Goal: Communication & Community: Share content

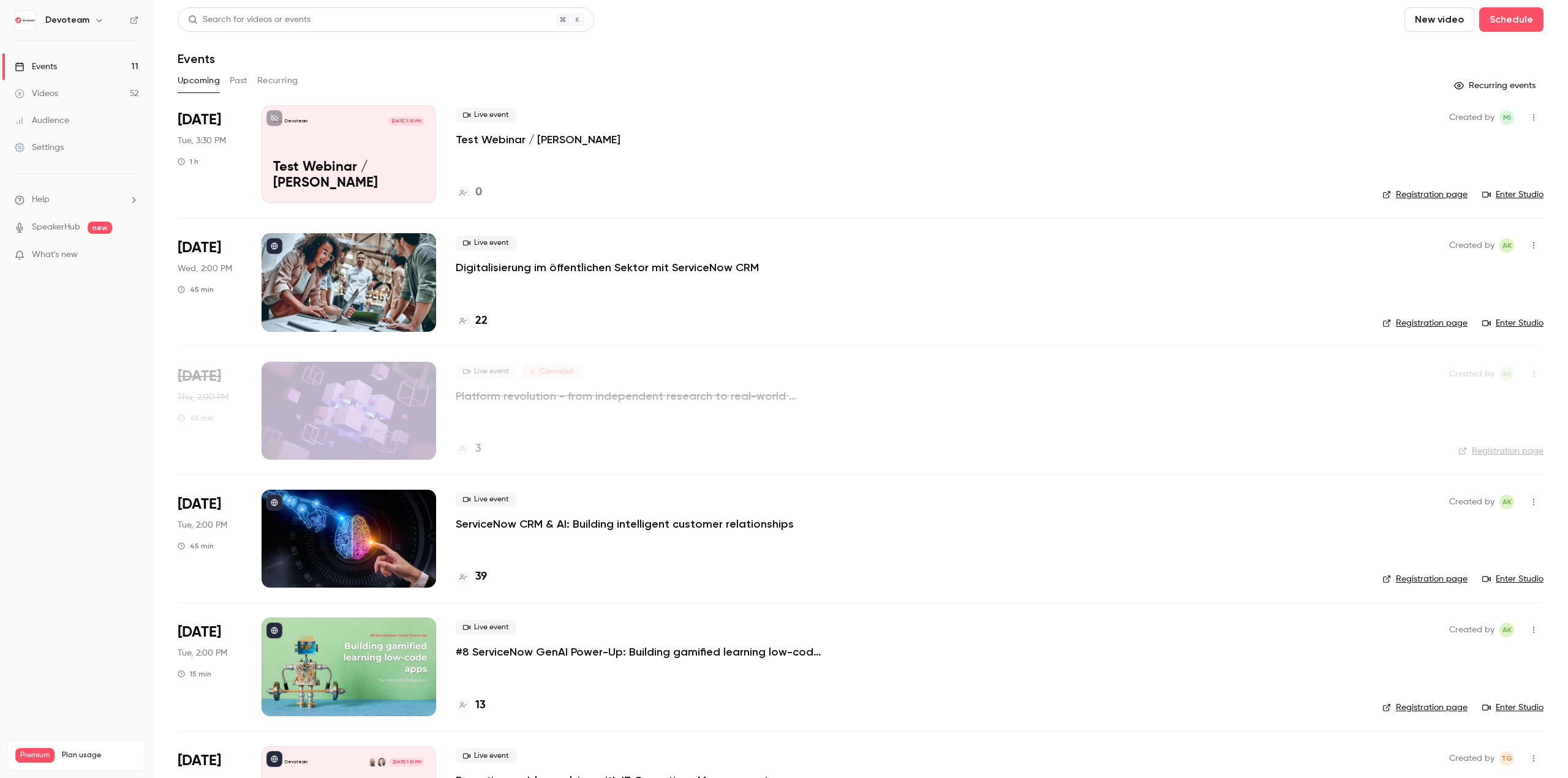
click at [1524, 122] on button "button" at bounding box center [1534, 117] width 20 height 20
click at [952, 209] on div at bounding box center [784, 389] width 1568 height 778
click at [497, 137] on p "Test Webinar / [PERSON_NAME]" at bounding box center [538, 139] width 165 height 15
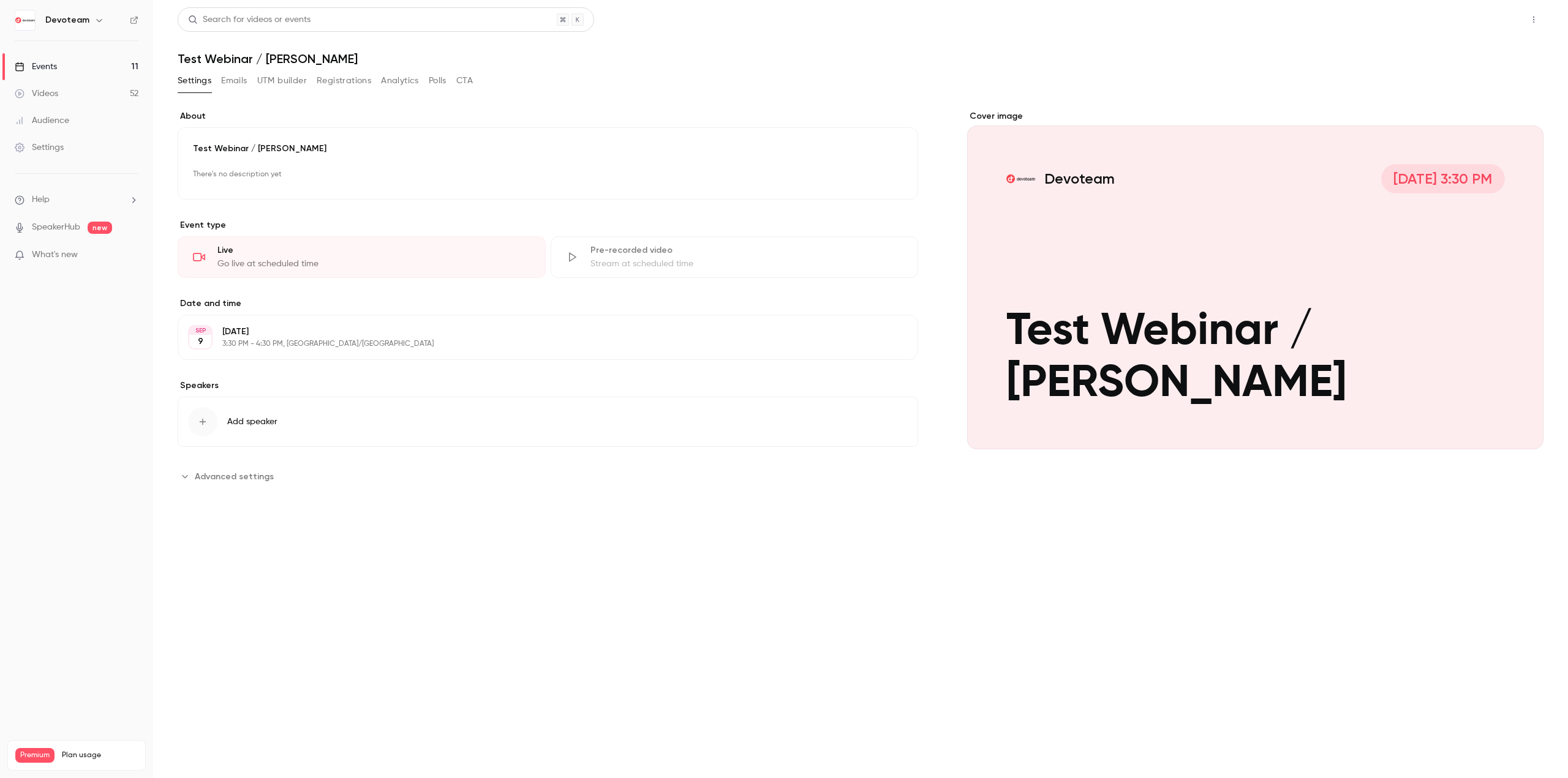
click at [1488, 27] on button "Share" at bounding box center [1491, 20] width 49 height 24
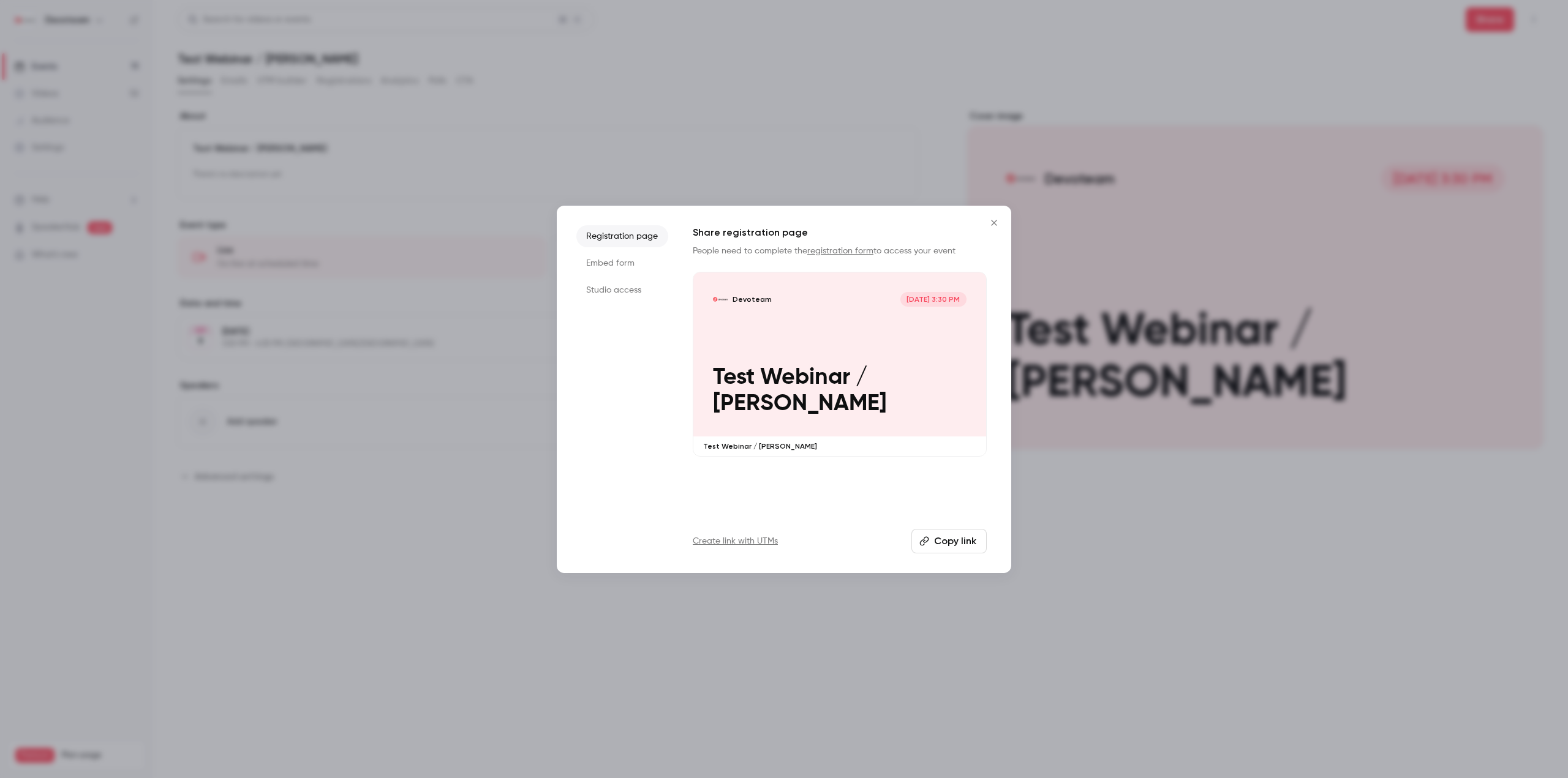
click at [951, 542] on button "Copy link" at bounding box center [948, 540] width 75 height 24
click at [991, 227] on icon "Close" at bounding box center [994, 223] width 15 height 10
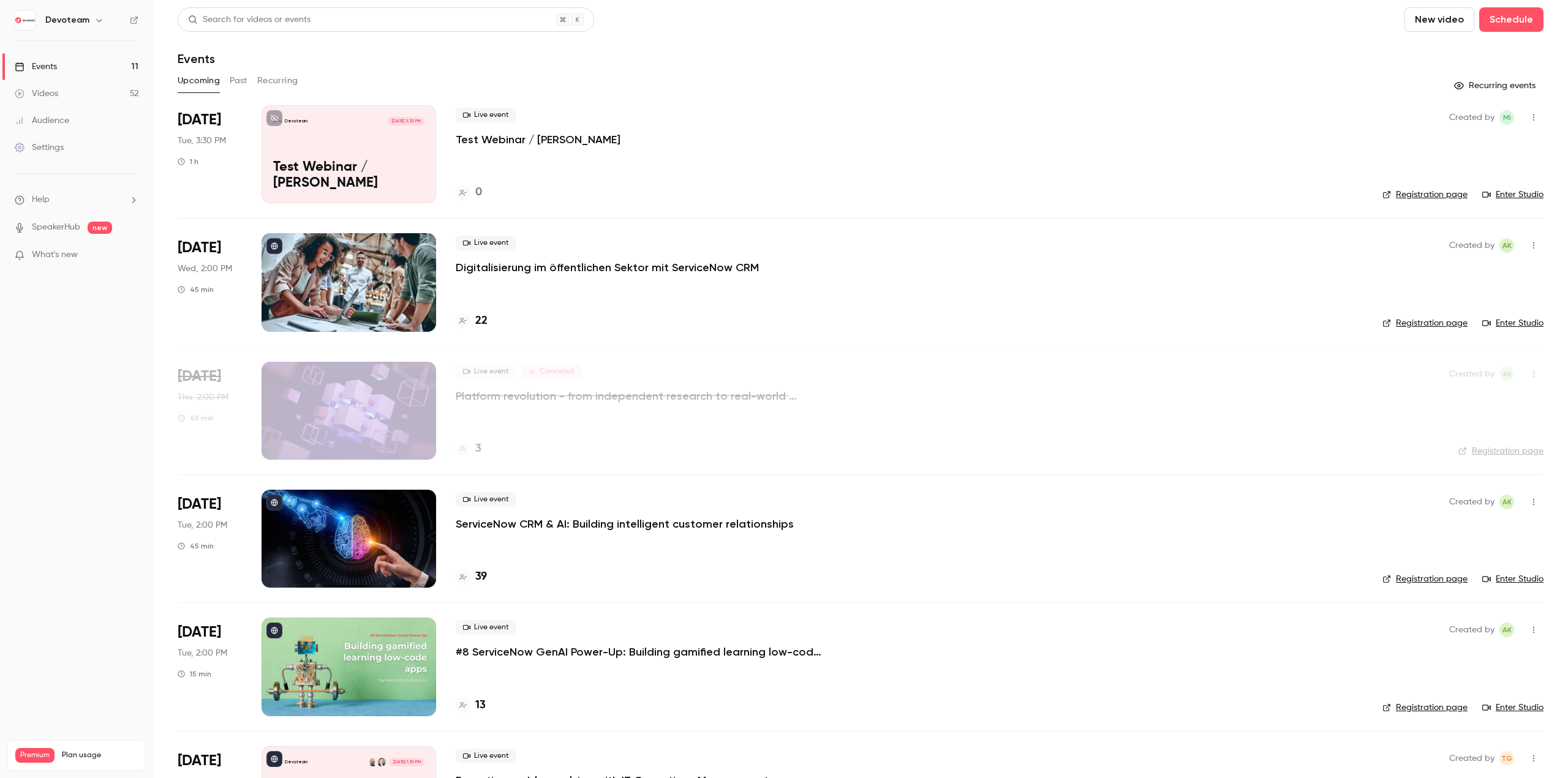
click at [1519, 192] on link "Enter Studio" at bounding box center [1512, 194] width 62 height 13
click at [1529, 116] on icon "button" at bounding box center [1534, 117] width 10 height 9
click at [1475, 168] on li "Invite to Studio" at bounding box center [1467, 181] width 132 height 32
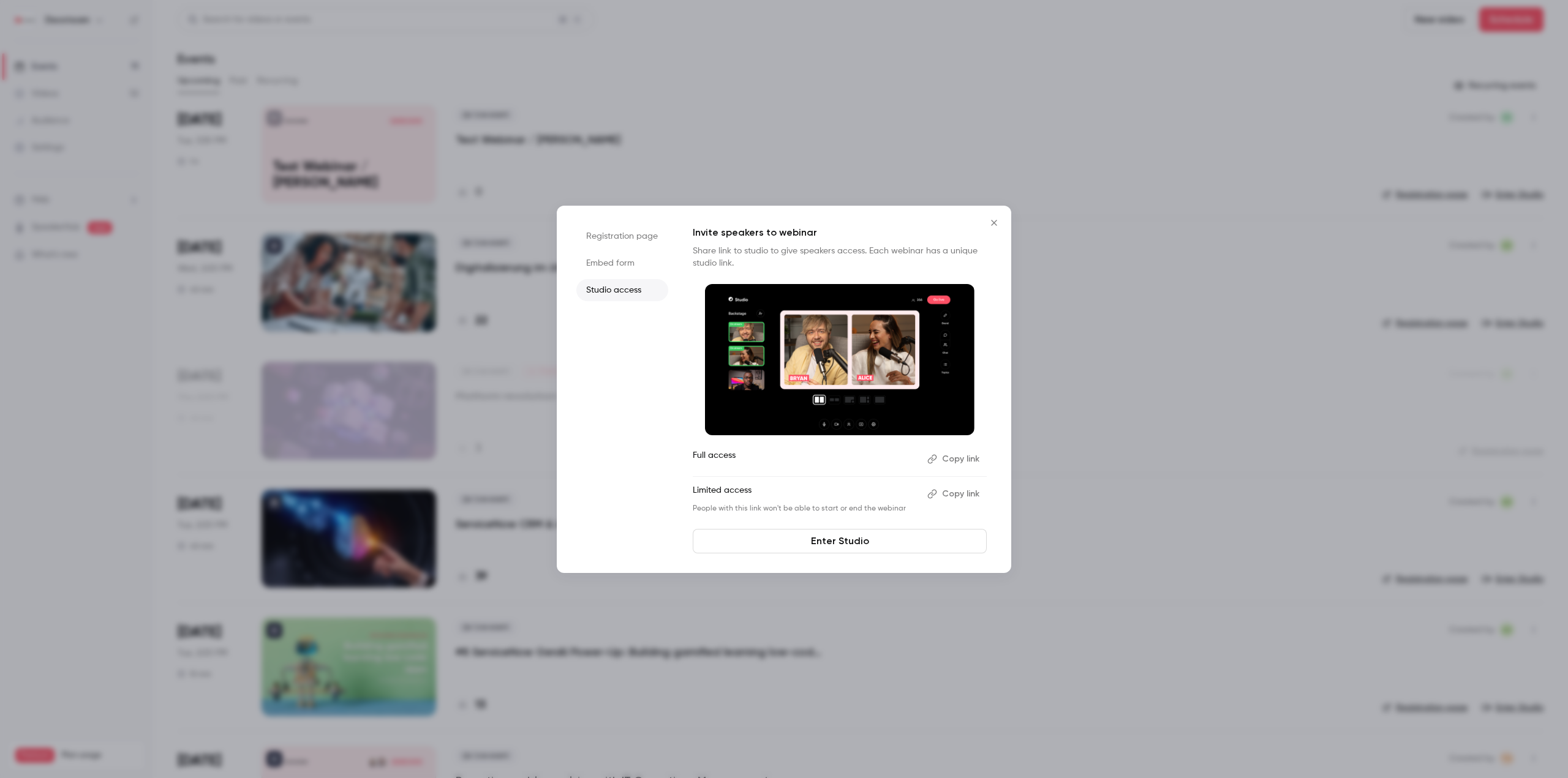
click at [966, 495] on button "Copy link" at bounding box center [955, 495] width 65 height 20
drag, startPoint x: 997, startPoint y: 224, endPoint x: 930, endPoint y: 208, distance: 68.9
click at [997, 224] on icon "Close" at bounding box center [994, 223] width 15 height 10
